Goal: Information Seeking & Learning: Learn about a topic

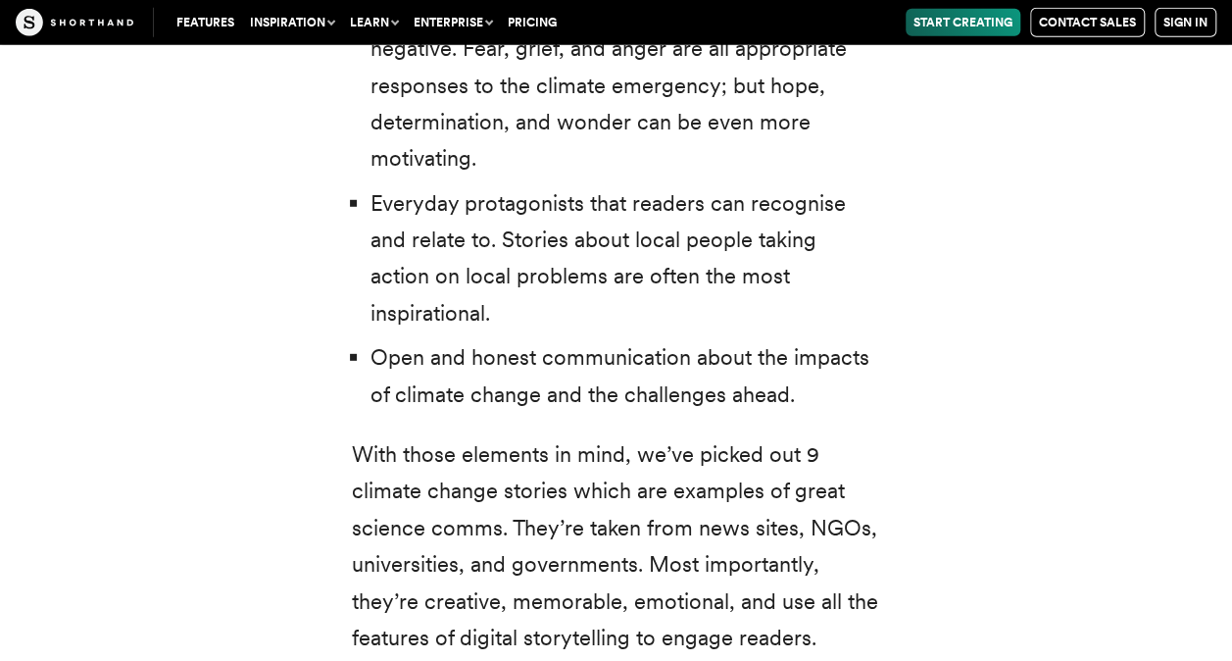
scroll to position [6419, 0]
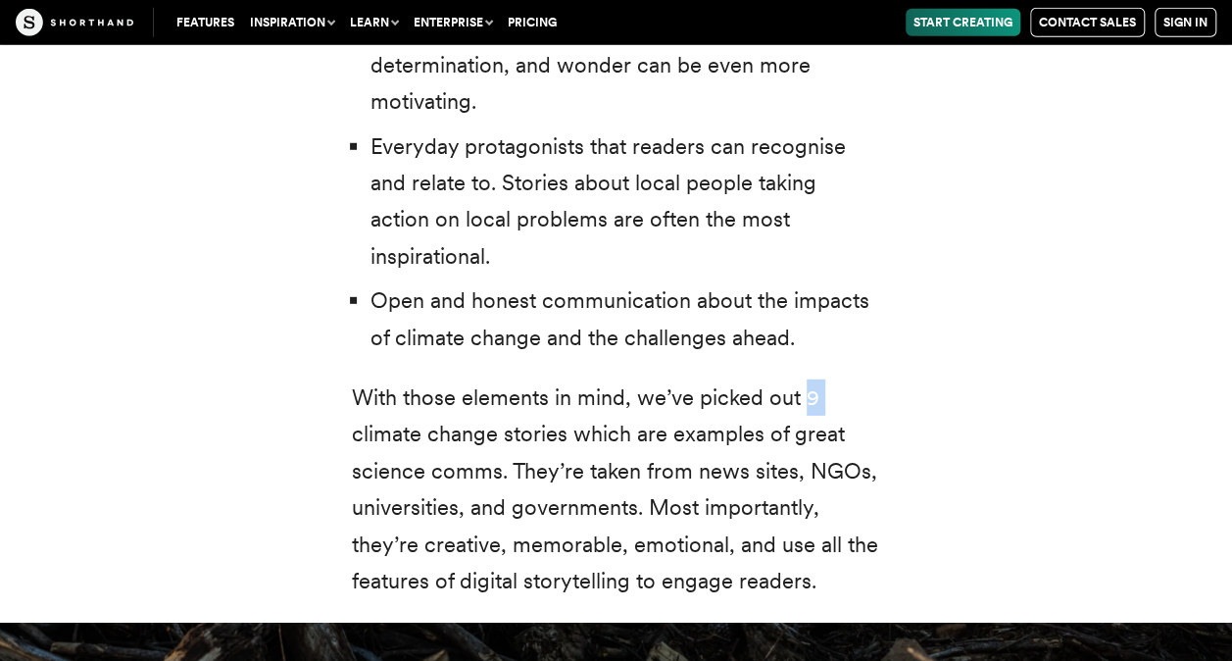
scroll to position [6460, 0]
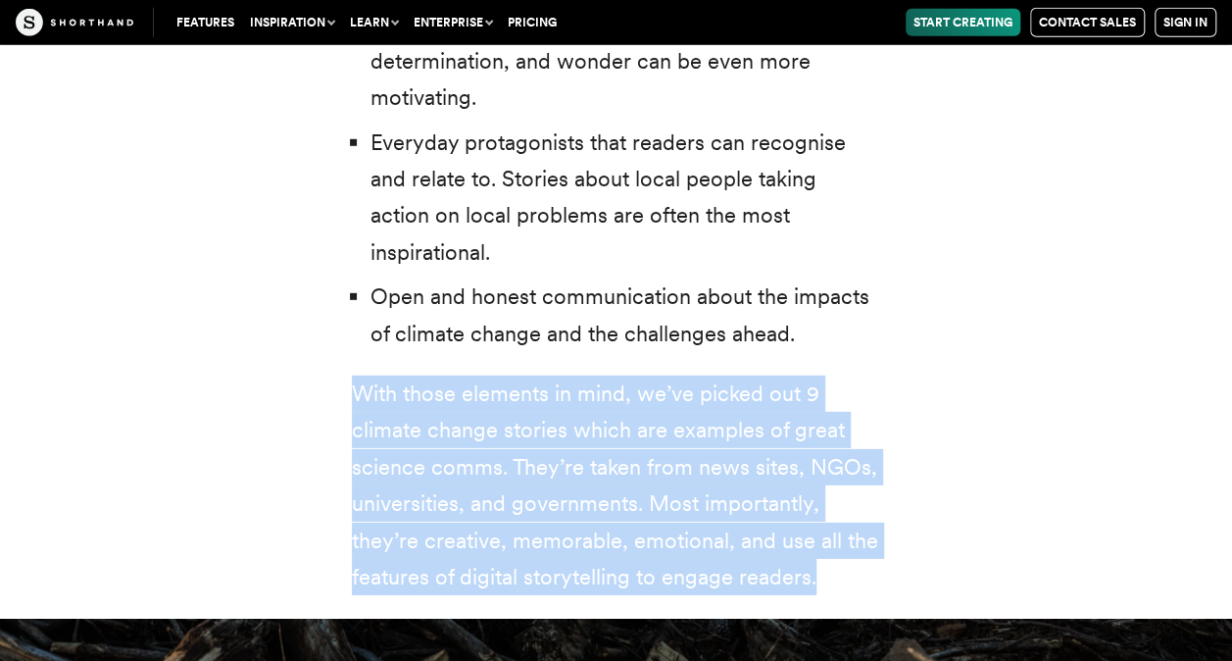
drag, startPoint x: 909, startPoint y: 288, endPoint x: 1002, endPoint y: 381, distance: 131.7
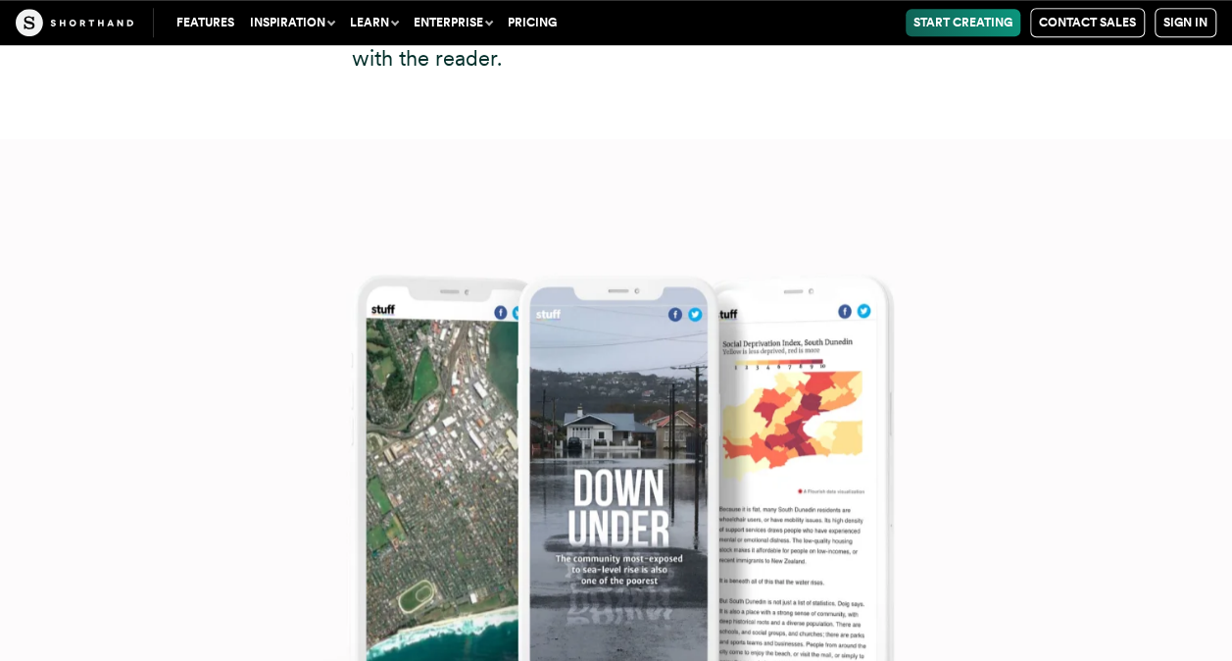
scroll to position [8154, 0]
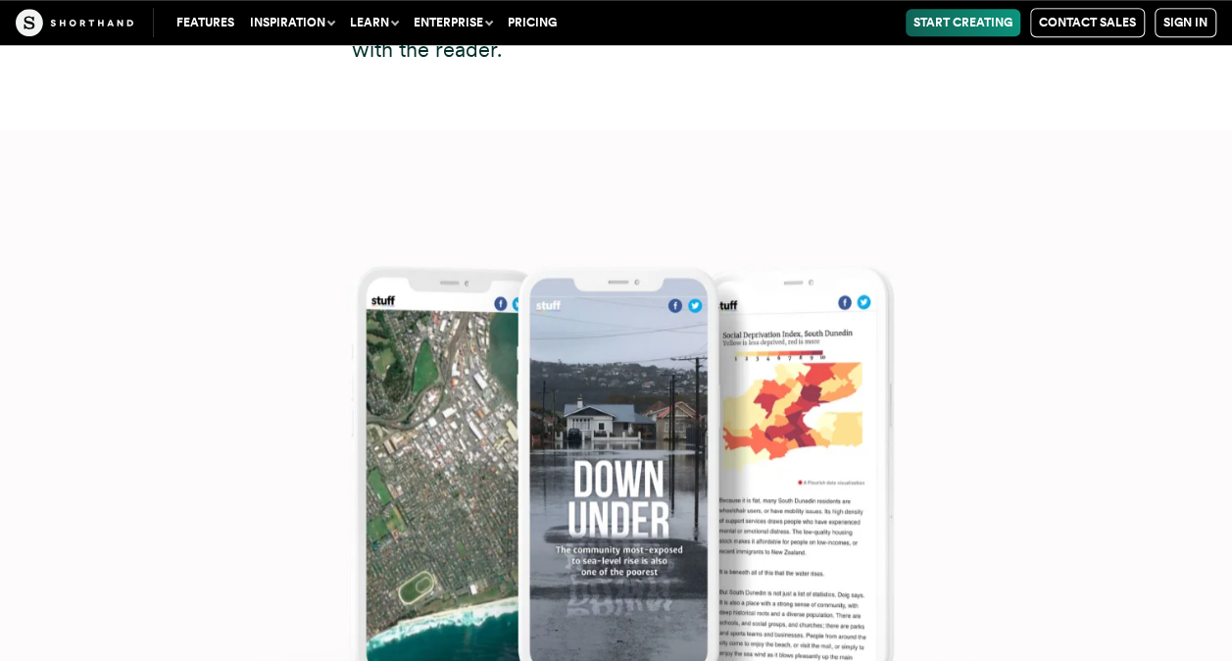
click at [565, 429] on img at bounding box center [616, 460] width 1232 height 661
click at [789, 371] on img at bounding box center [616, 460] width 1232 height 661
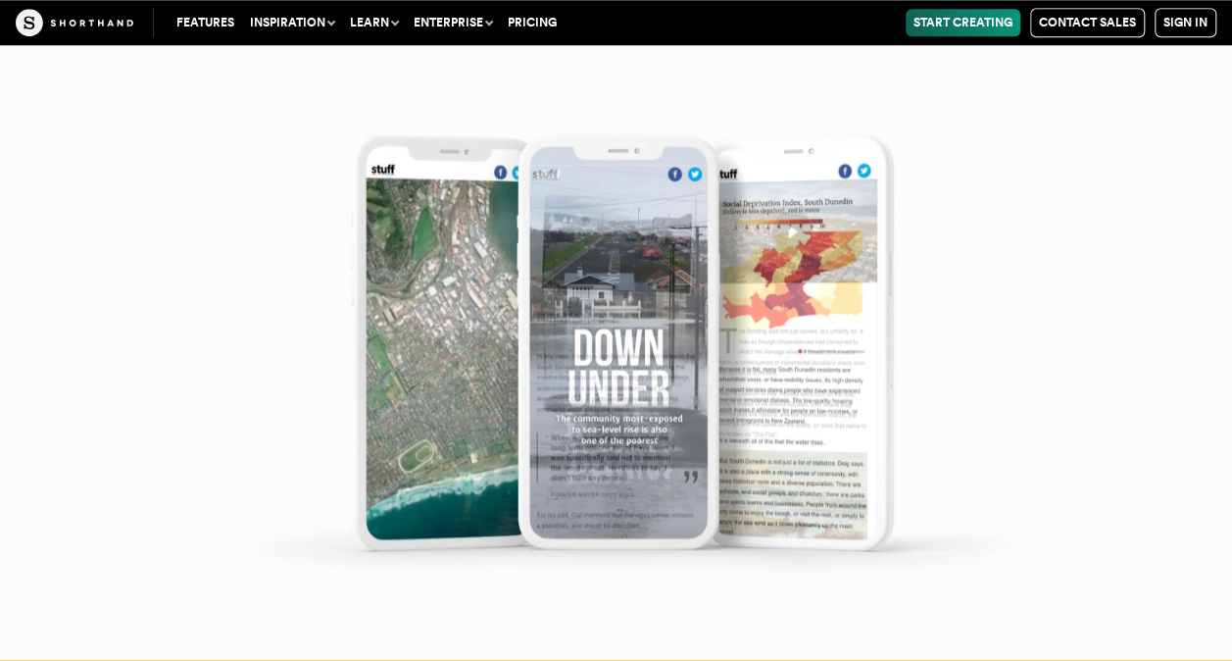
scroll to position [8401, 0]
click at [471, 382] on img at bounding box center [616, 330] width 1232 height 661
click at [558, 392] on img at bounding box center [616, 330] width 1232 height 661
click at [558, 386] on img at bounding box center [616, 330] width 1232 height 661
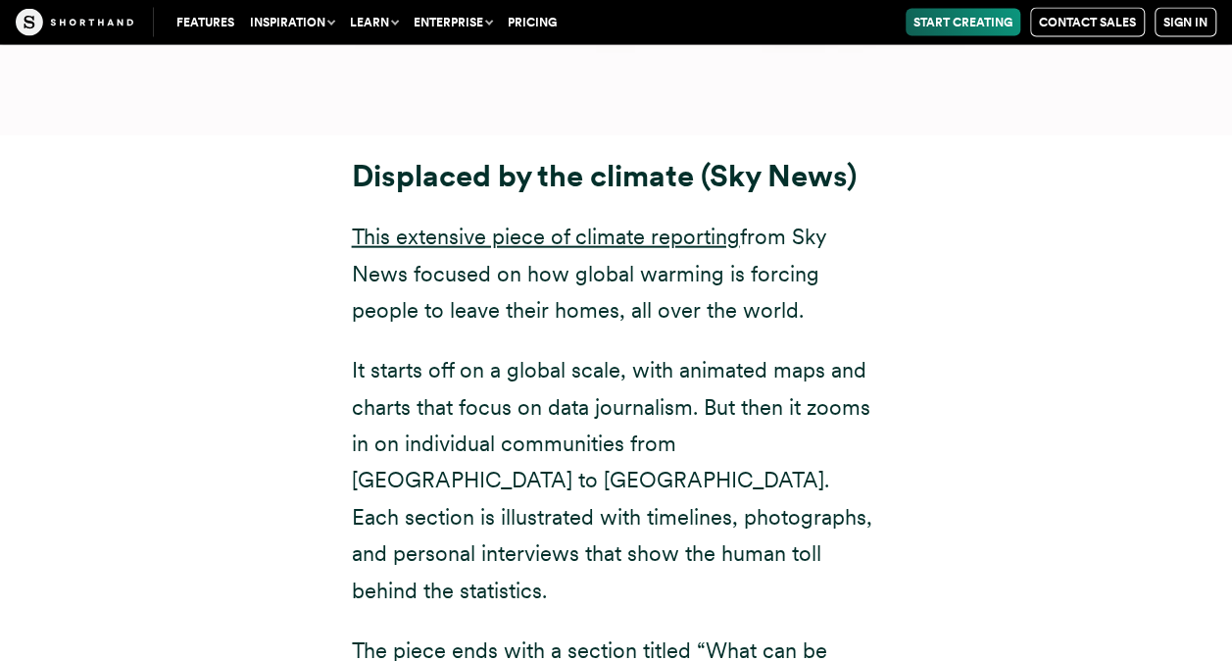
scroll to position [9518, 0]
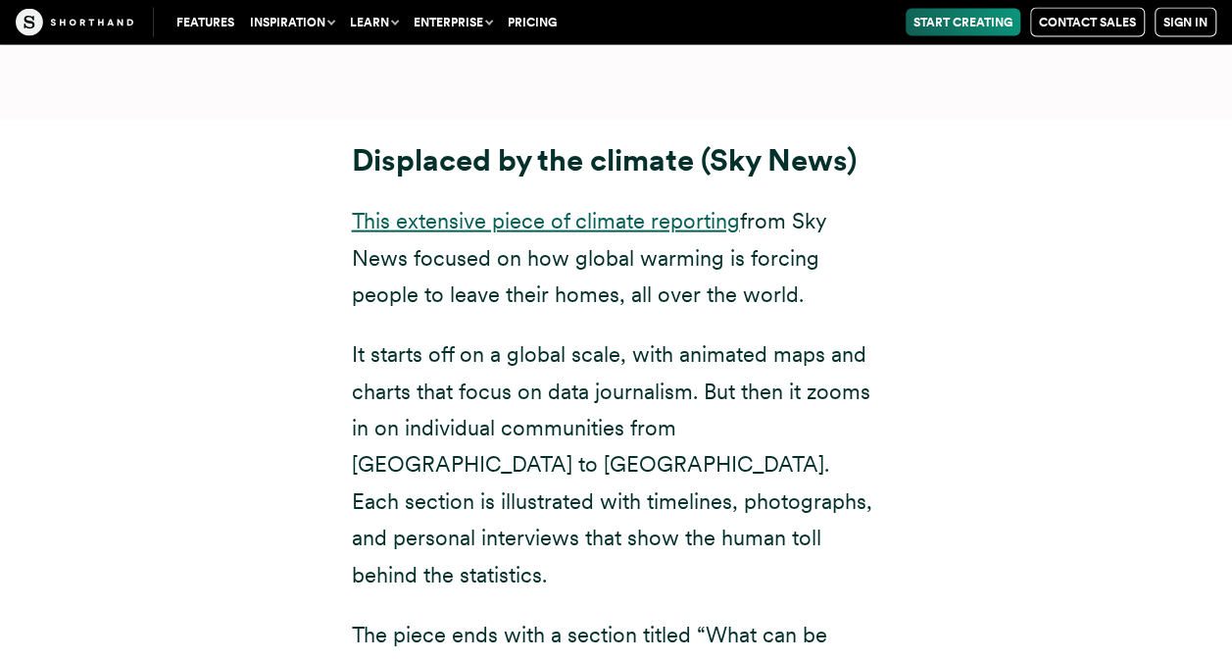
click at [525, 208] on link "This extensive piece of climate reporting" at bounding box center [546, 220] width 388 height 25
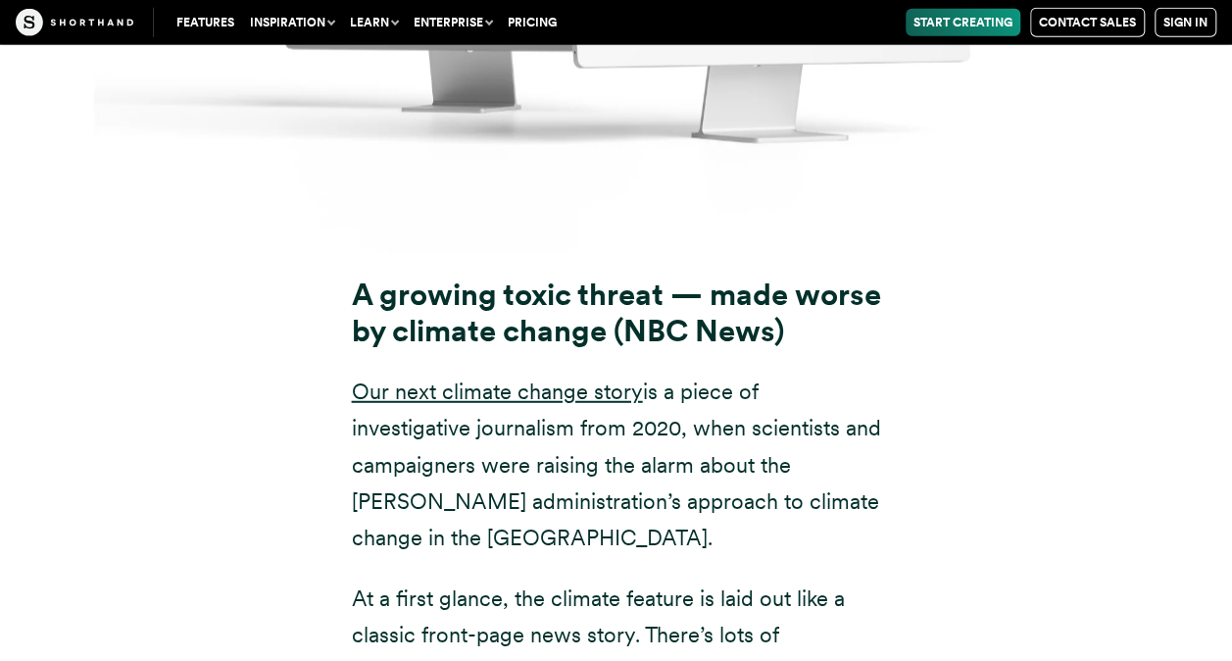
scroll to position [13472, 0]
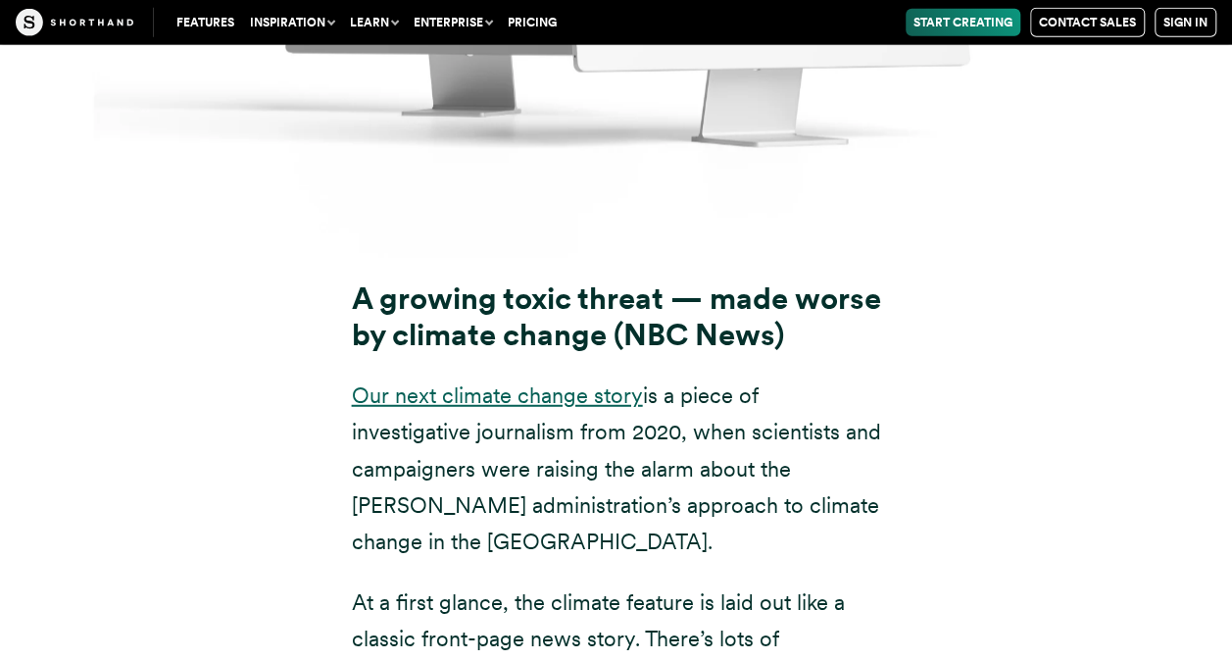
click at [445, 382] on link "Our next climate change story" at bounding box center [497, 394] width 291 height 25
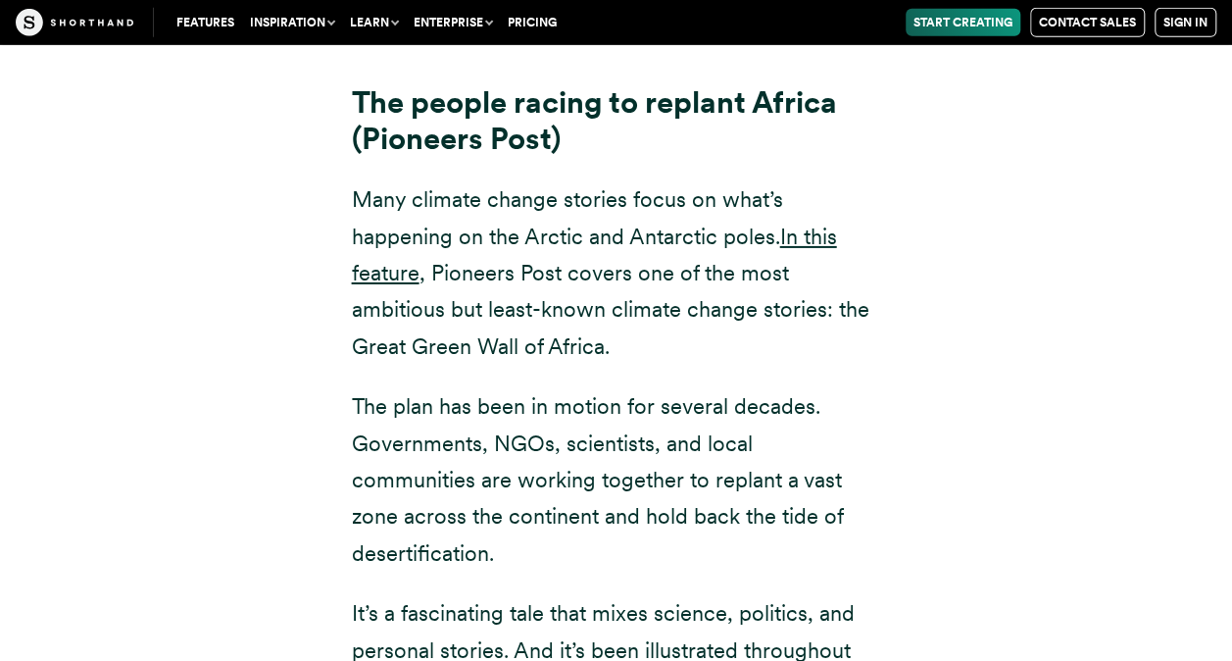
scroll to position [17877, 0]
click at [388, 223] on link "In this feature" at bounding box center [594, 254] width 485 height 62
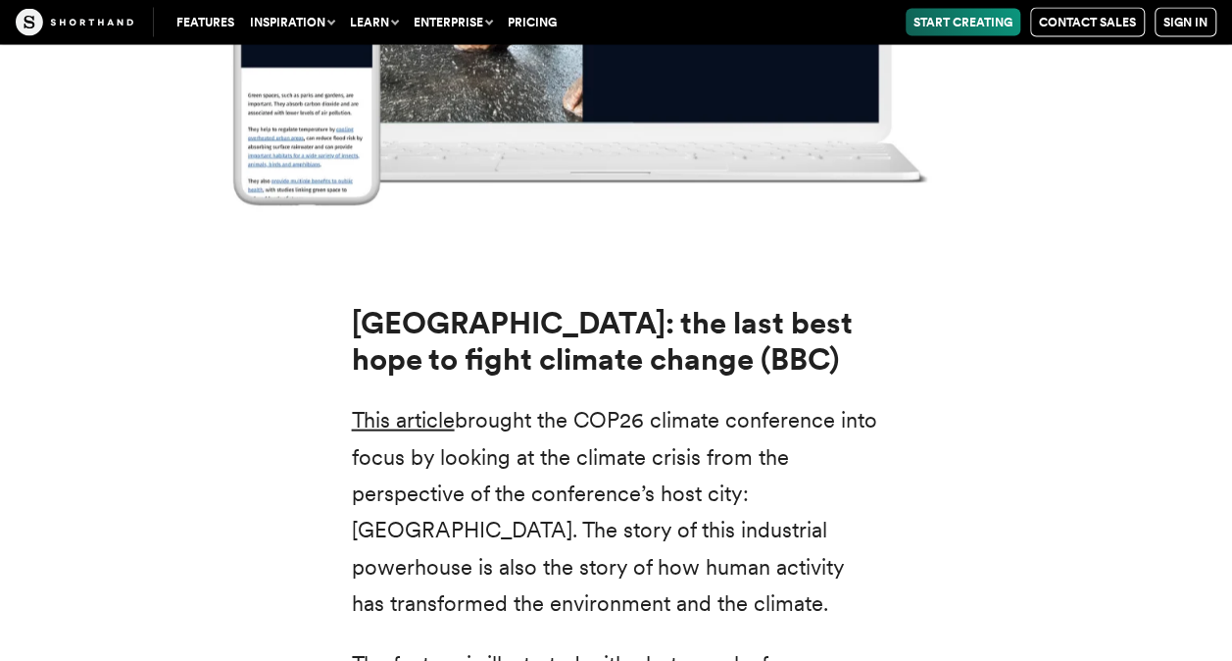
scroll to position [24123, 0]
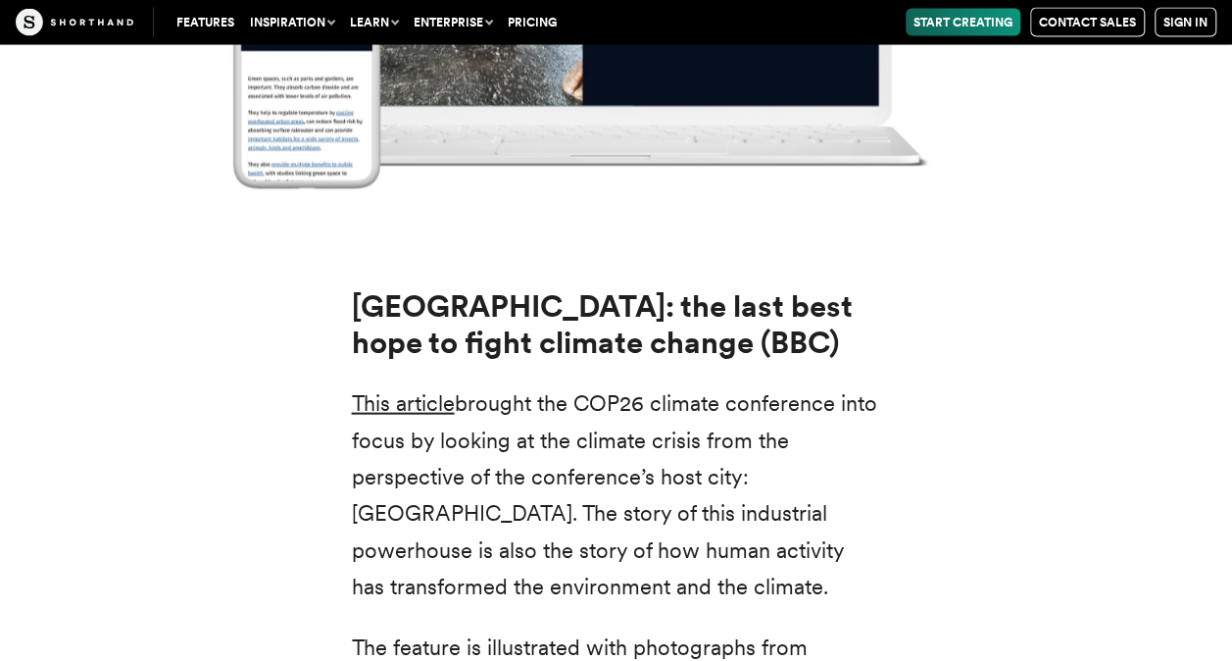
click at [265, 266] on div "[GEOGRAPHIC_DATA]: the last best hope to fight climate change (BBC) This articl…" at bounding box center [616, 654] width 1215 height 776
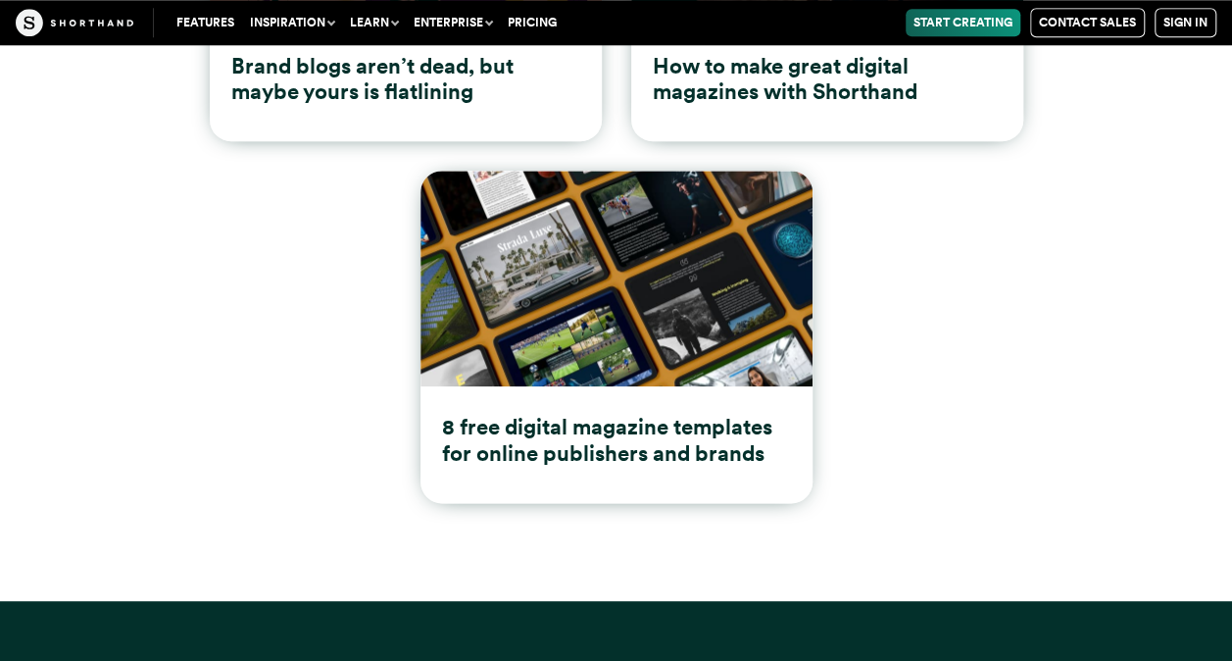
scroll to position [26897, 0]
